Goal: Transaction & Acquisition: Subscribe to service/newsletter

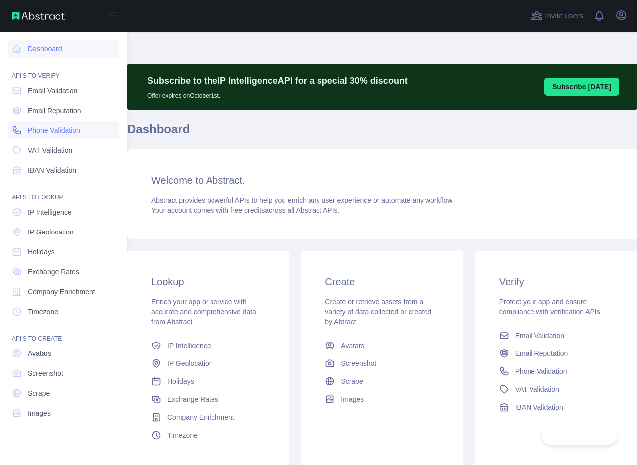
click at [46, 131] on span "Phone Validation" at bounding box center [54, 130] width 52 height 10
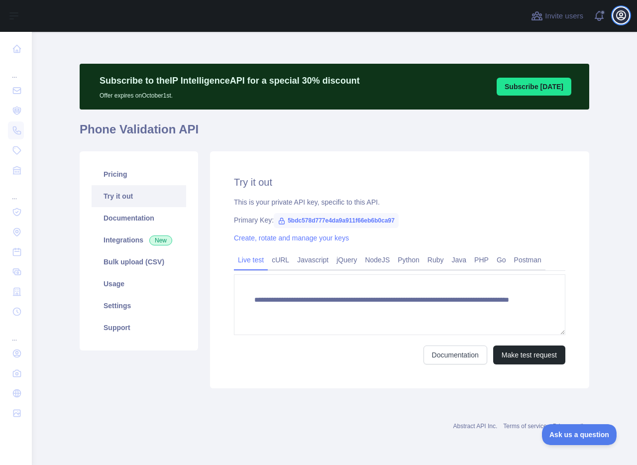
click at [622, 18] on icon "button" at bounding box center [621, 15] width 12 height 12
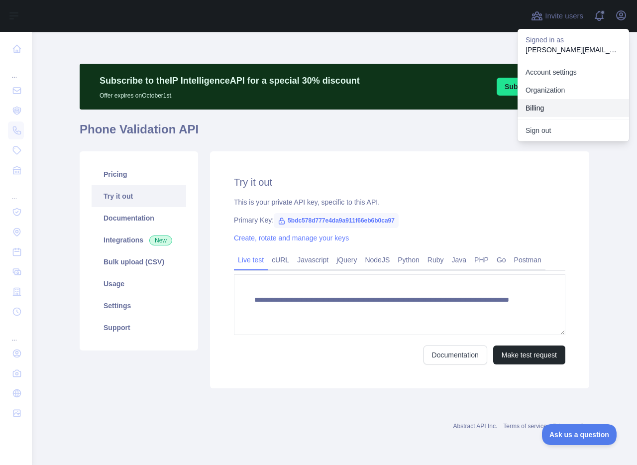
click at [555, 104] on button "Billing" at bounding box center [573, 108] width 111 height 18
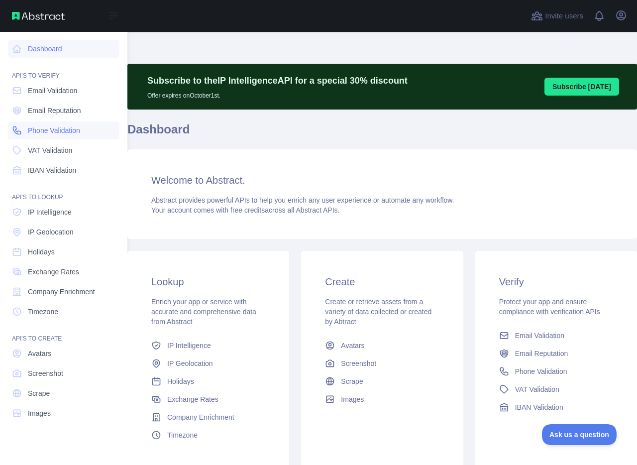
click at [15, 130] on icon at bounding box center [16, 130] width 7 height 7
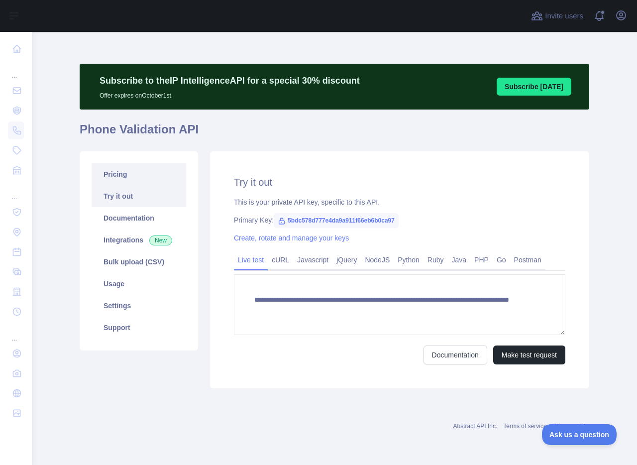
click at [144, 179] on link "Pricing" at bounding box center [139, 174] width 95 height 22
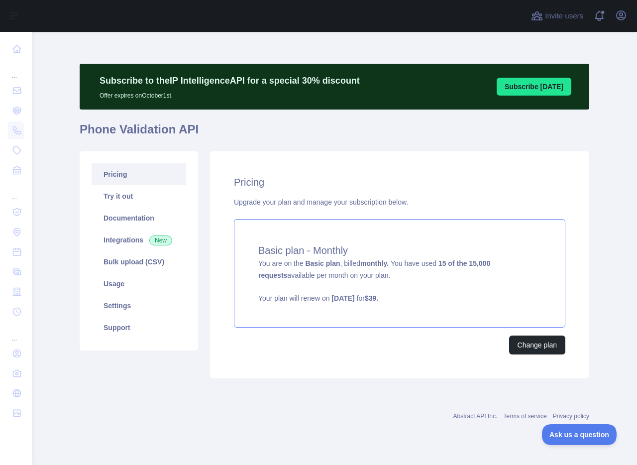
drag, startPoint x: 398, startPoint y: 261, endPoint x: 485, endPoint y: 277, distance: 88.0
click at [485, 277] on div "Basic plan - Monthly You are on the Basic plan , billed monthly. You have used …" at bounding box center [399, 273] width 331 height 108
